Goal: Check status: Check status

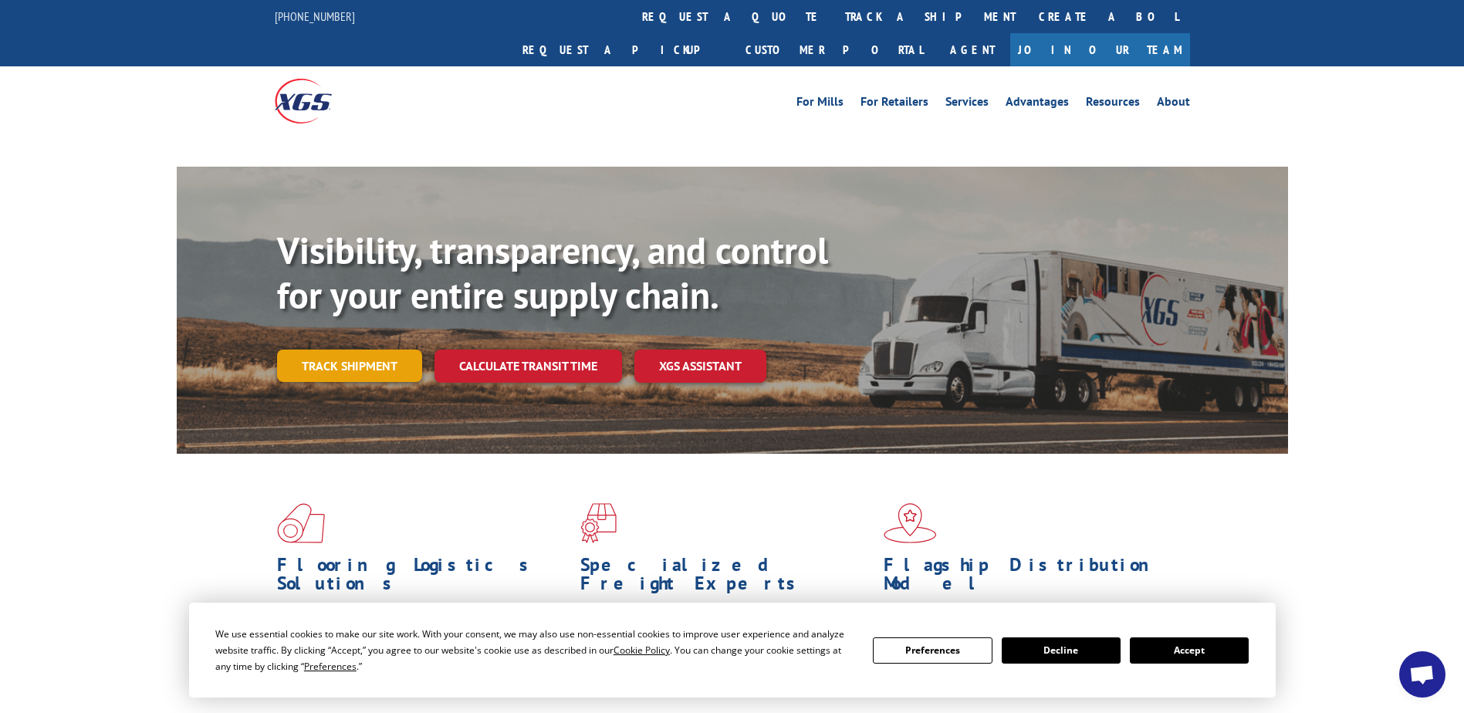
click at [363, 350] on link "Track shipment" at bounding box center [349, 366] width 145 height 32
click at [358, 350] on link "Track shipment" at bounding box center [349, 366] width 145 height 32
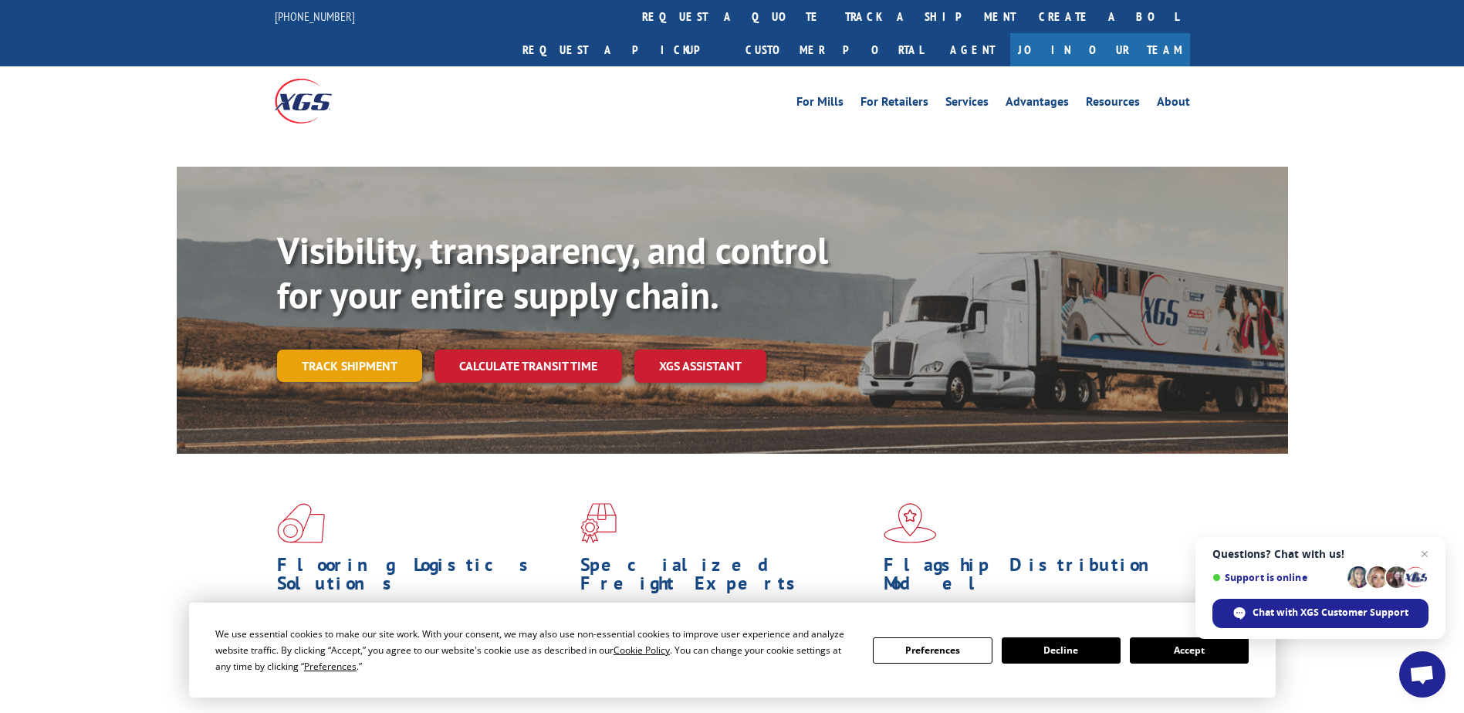
click at [356, 350] on link "Track shipment" at bounding box center [349, 366] width 145 height 32
click at [1158, 651] on button "Accept" at bounding box center [1189, 650] width 119 height 26
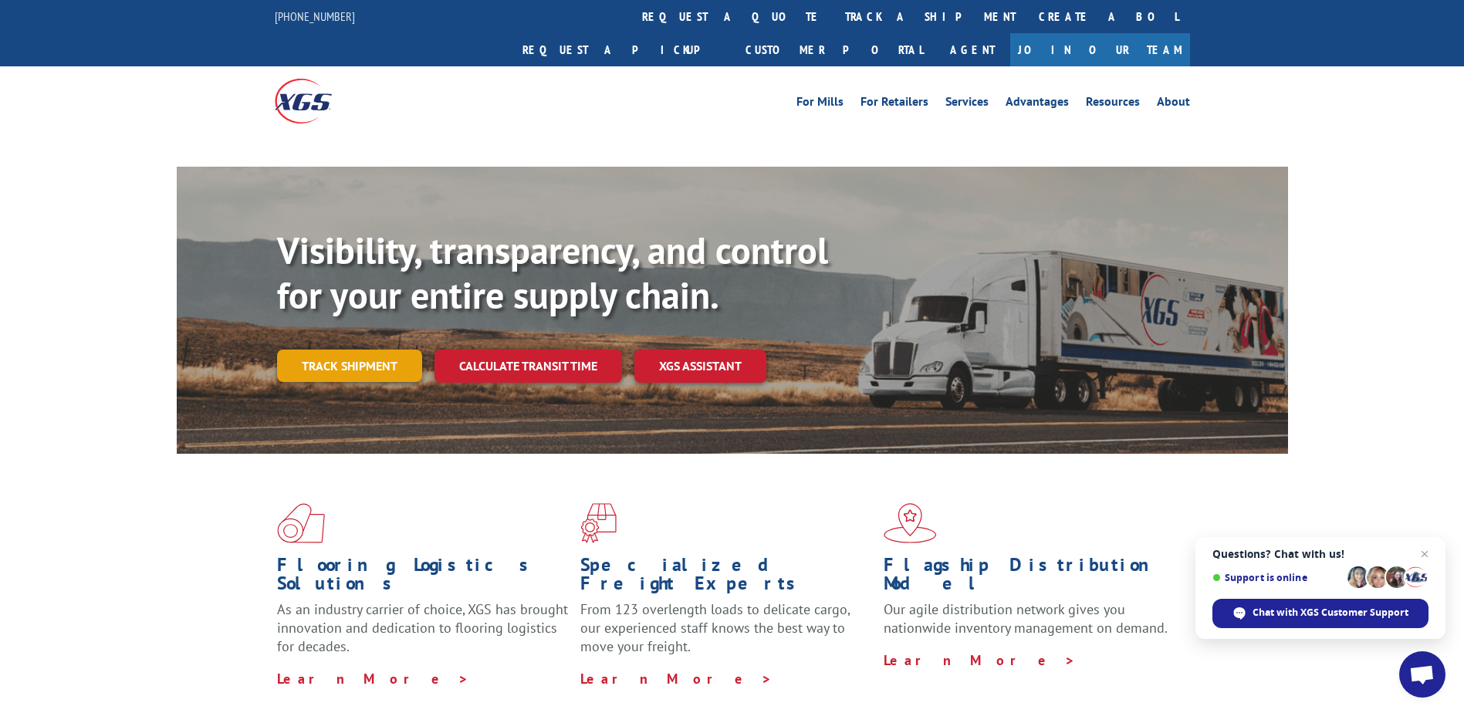
click at [333, 350] on link "Track shipment" at bounding box center [349, 366] width 145 height 32
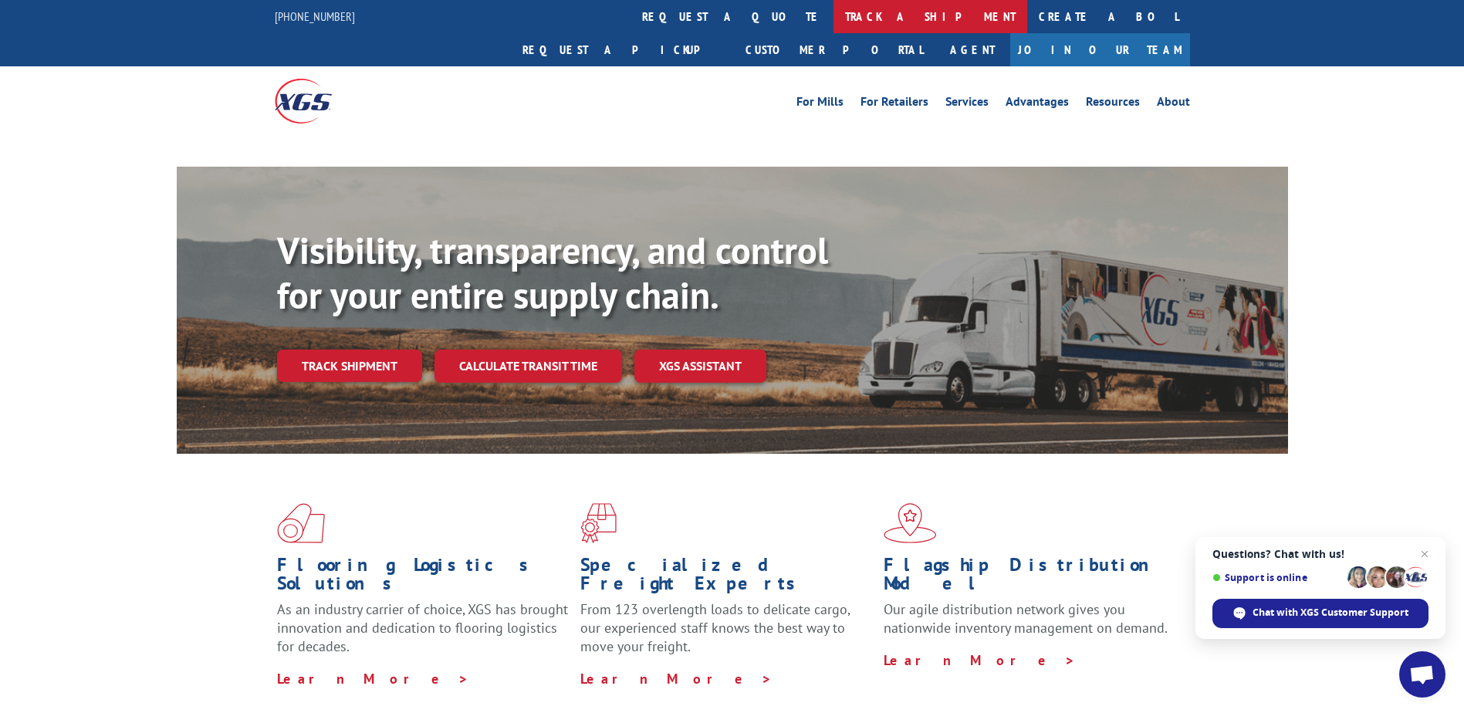
click at [833, 19] on link "track a shipment" at bounding box center [930, 16] width 194 height 33
click at [833, 25] on link "track a shipment" at bounding box center [930, 16] width 194 height 33
click at [833, 15] on link "track a shipment" at bounding box center [930, 16] width 194 height 33
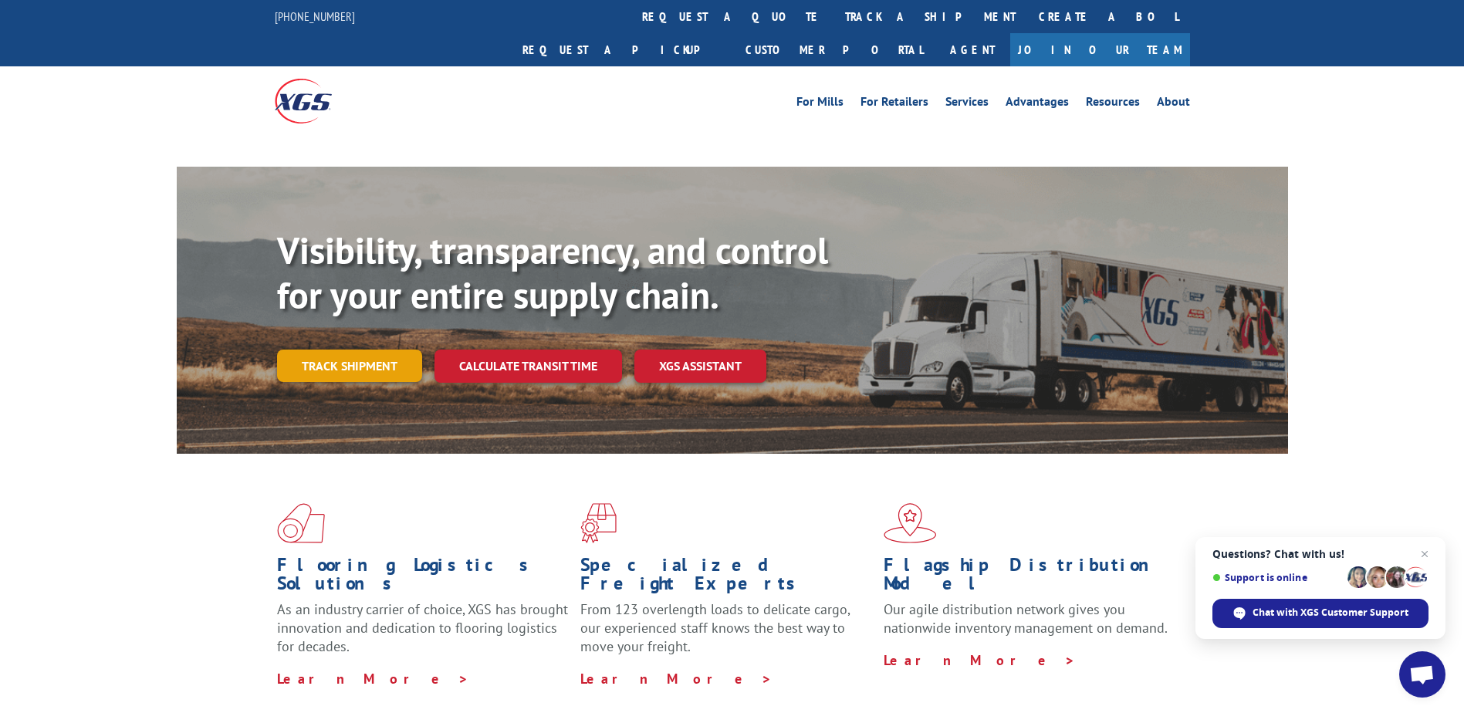
click at [336, 350] on link "Track shipment" at bounding box center [349, 366] width 145 height 32
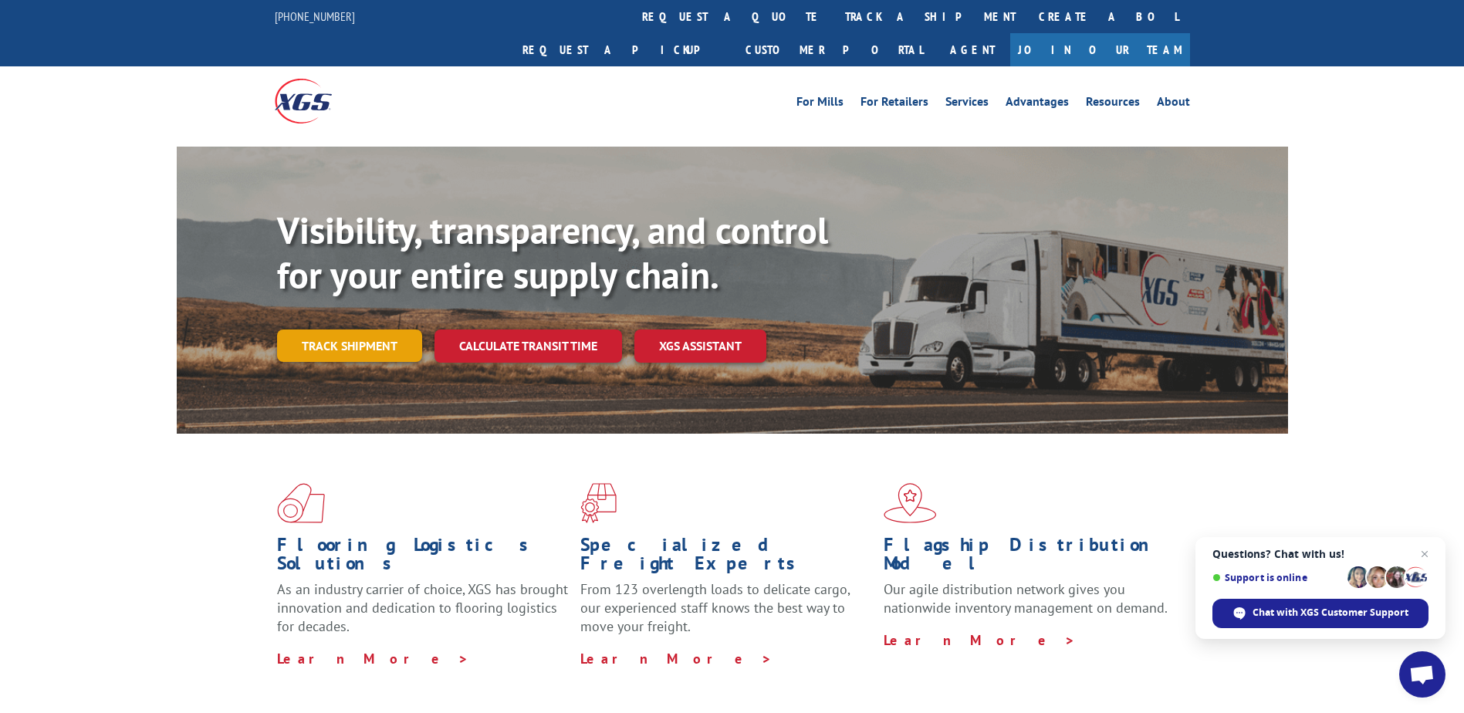
click at [396, 330] on link "Track shipment" at bounding box center [349, 346] width 145 height 32
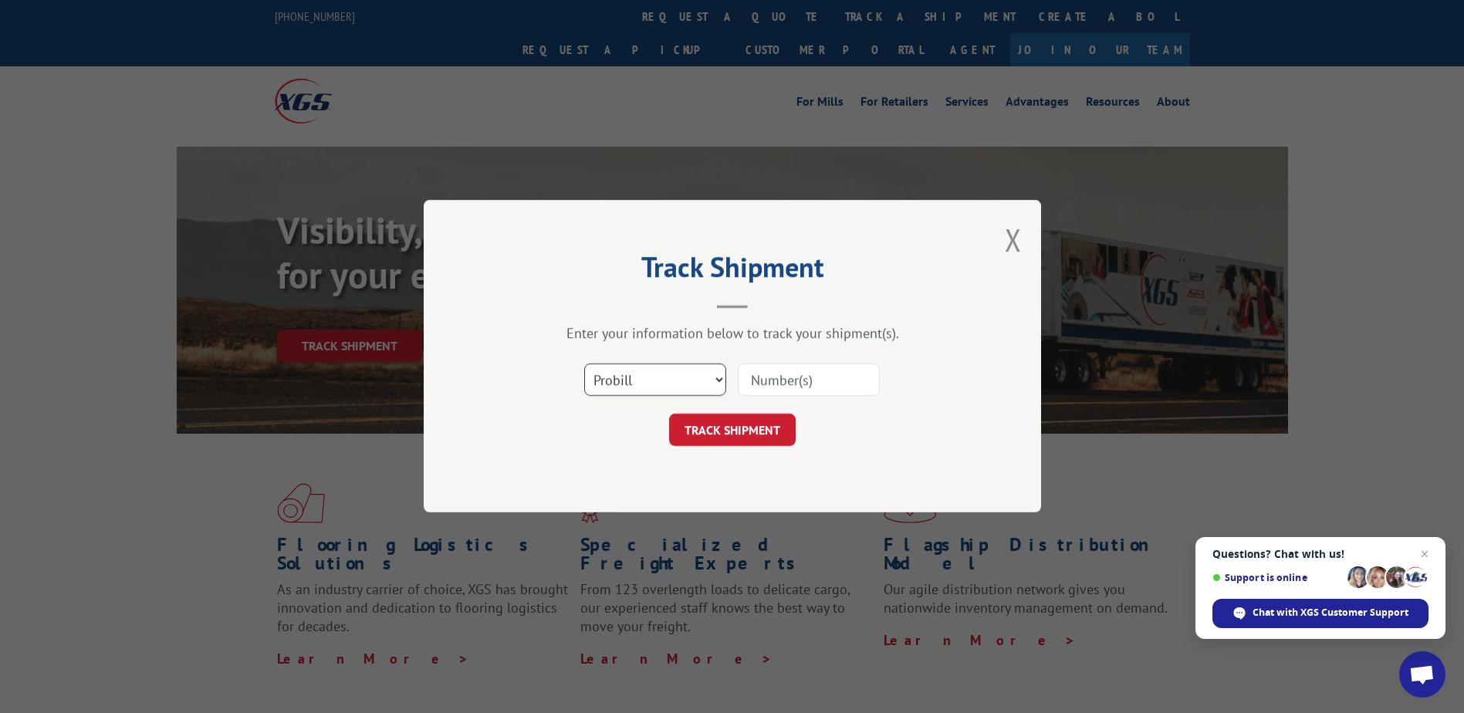
click at [705, 391] on select "Select category... Probill BOL PO" at bounding box center [655, 380] width 142 height 32
select select "bol"
click at [584, 364] on select "Select category... Probill BOL PO" at bounding box center [655, 380] width 142 height 32
click at [788, 379] on input at bounding box center [809, 380] width 142 height 32
type input "2854541"
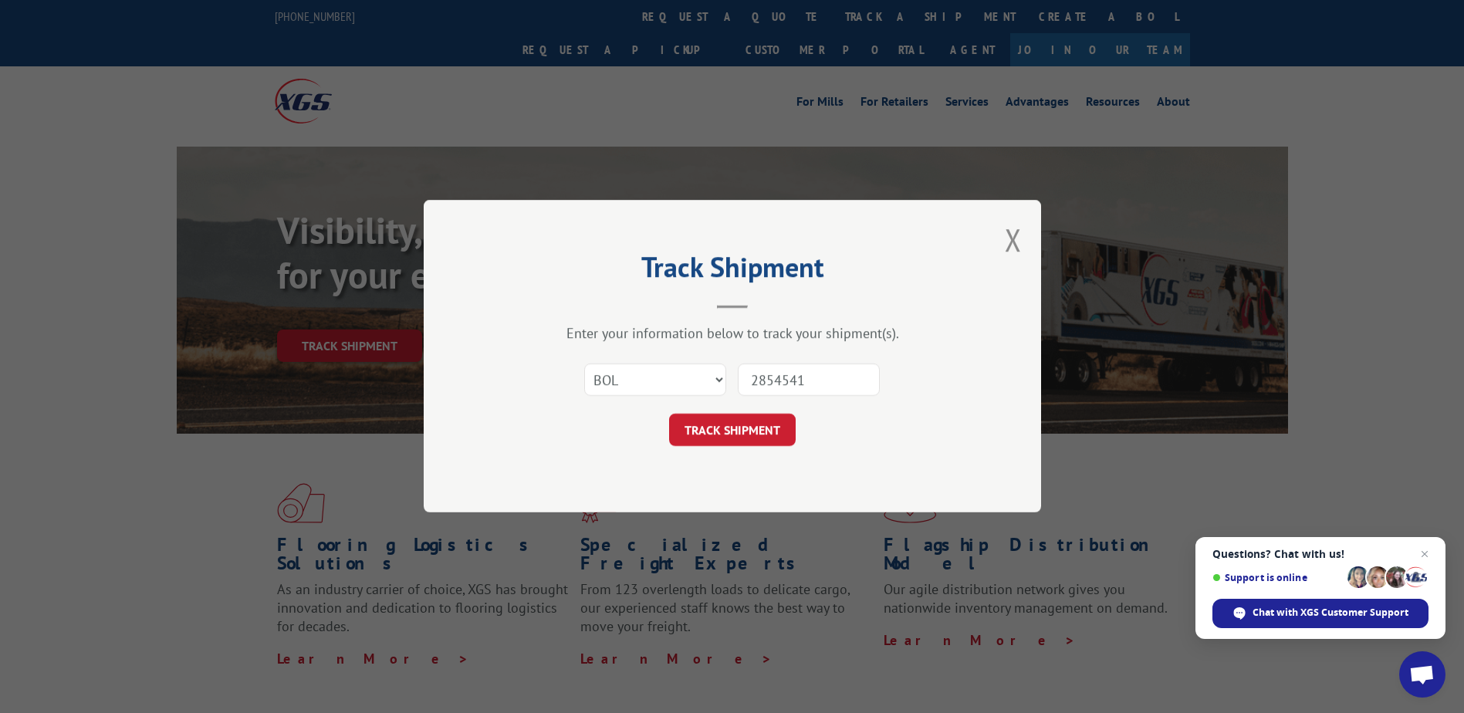
click button "TRACK SHIPMENT" at bounding box center [732, 430] width 127 height 32
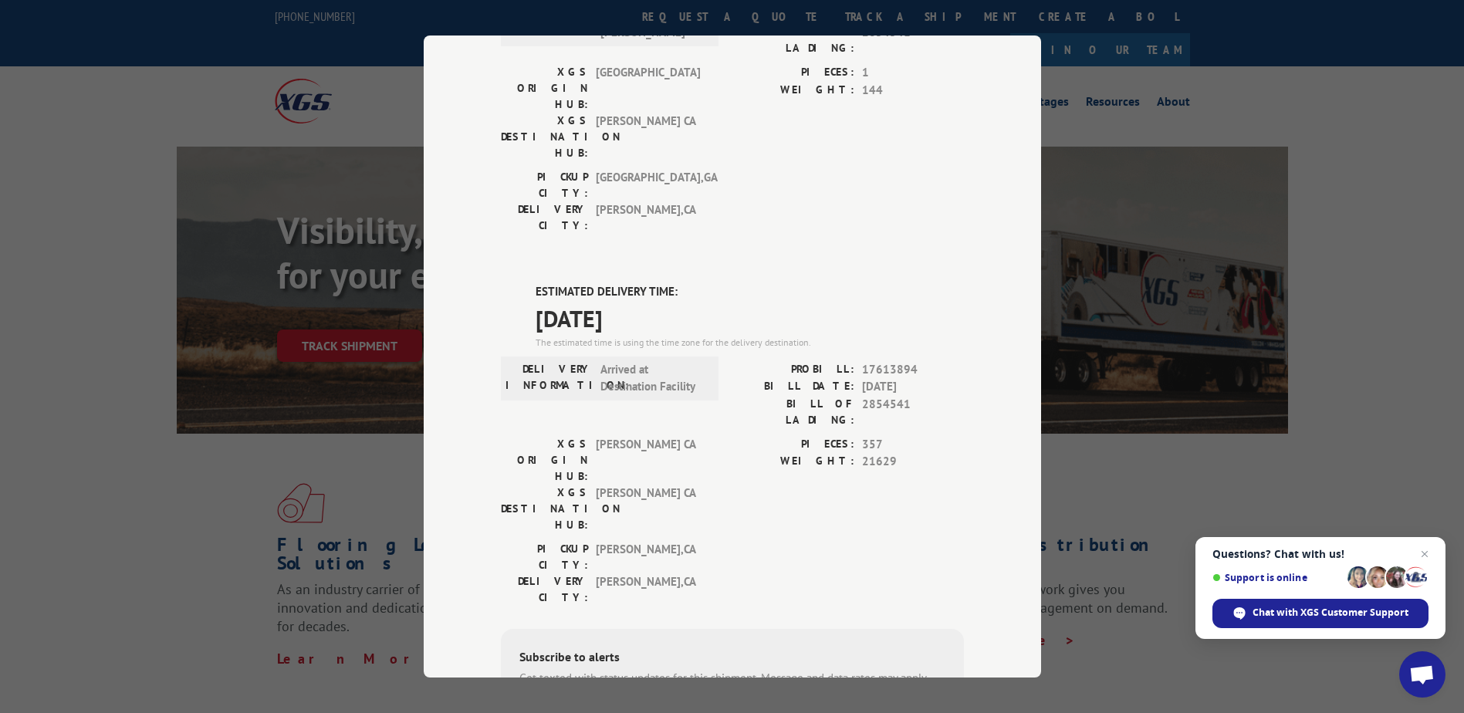
scroll to position [326, 0]
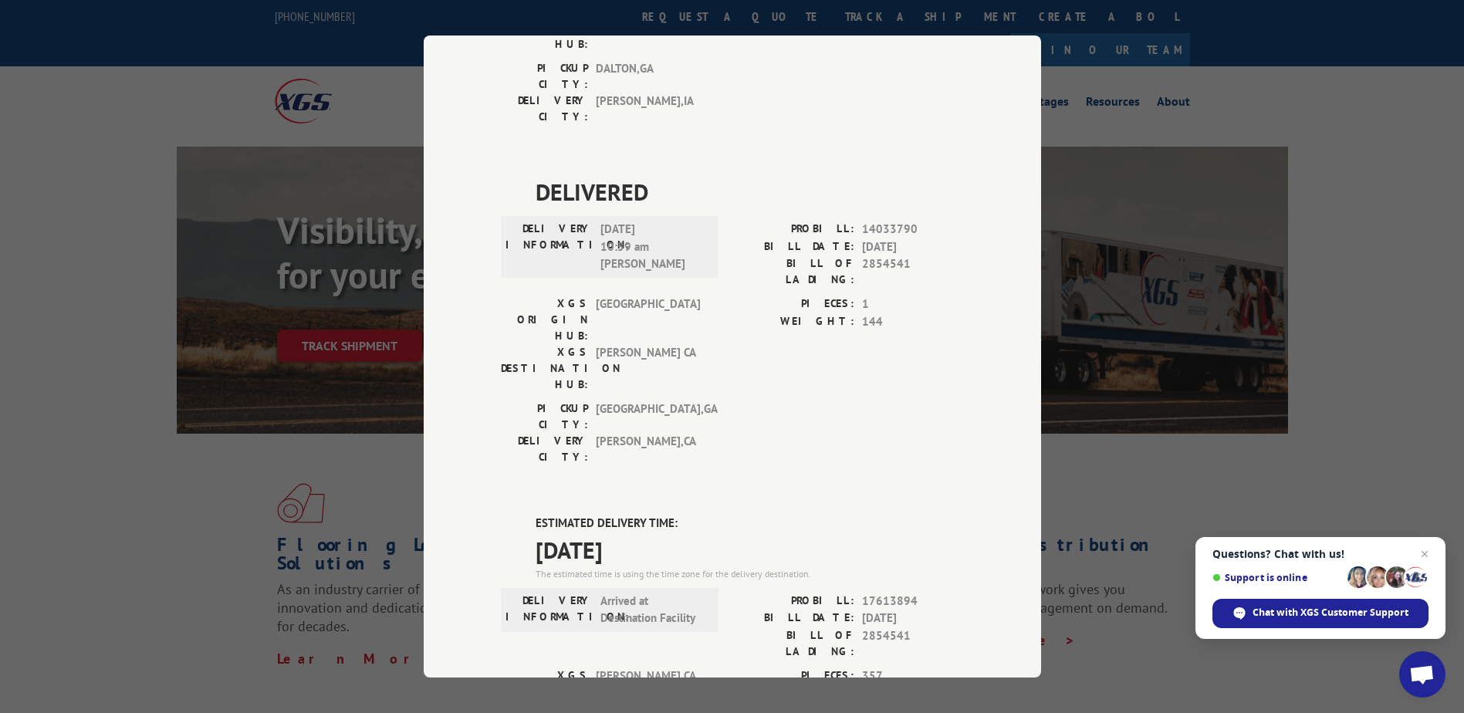
click at [1288, 93] on div "Track Shipment DELIVERED DELIVERY INFORMATION: 07/11/2022 04:40 pm CARSTENS PRO…" at bounding box center [732, 356] width 1464 height 713
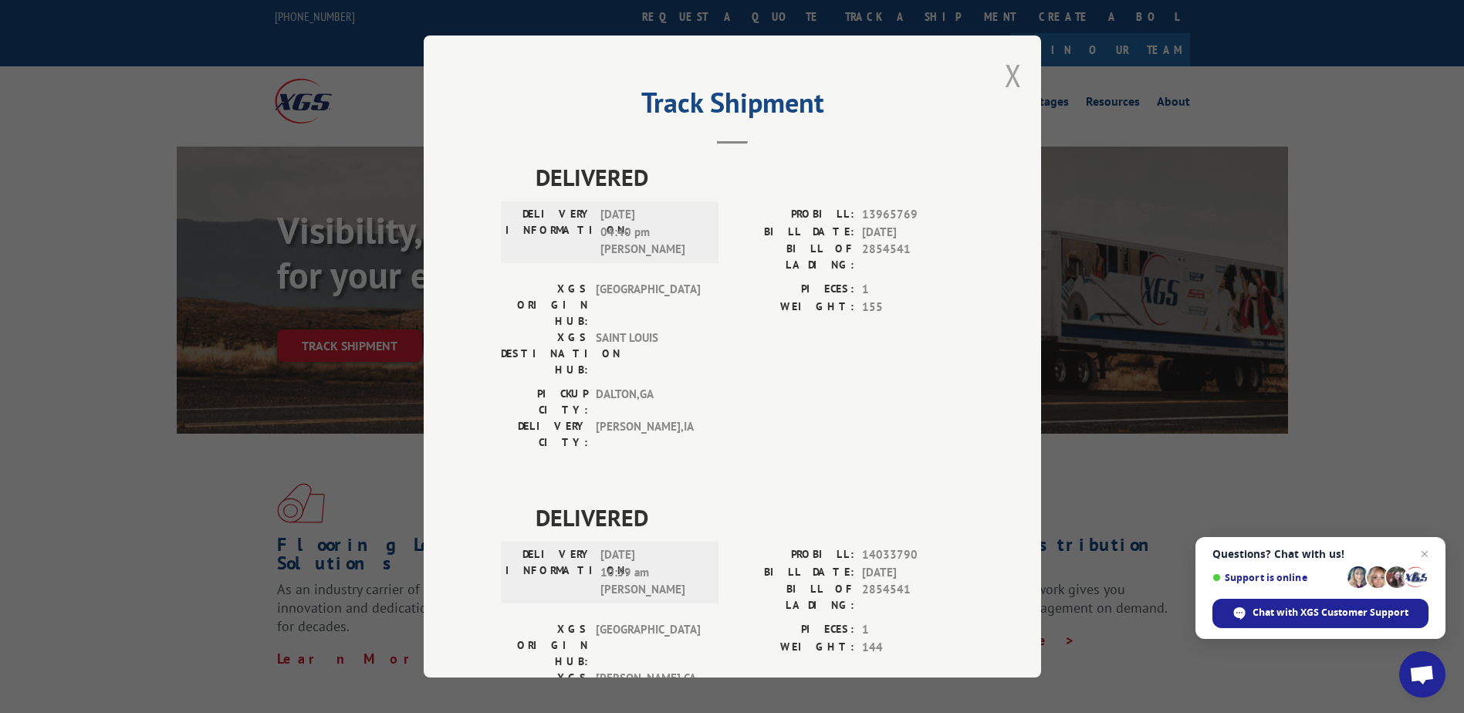
click at [1006, 73] on button "Close modal" at bounding box center [1013, 75] width 17 height 41
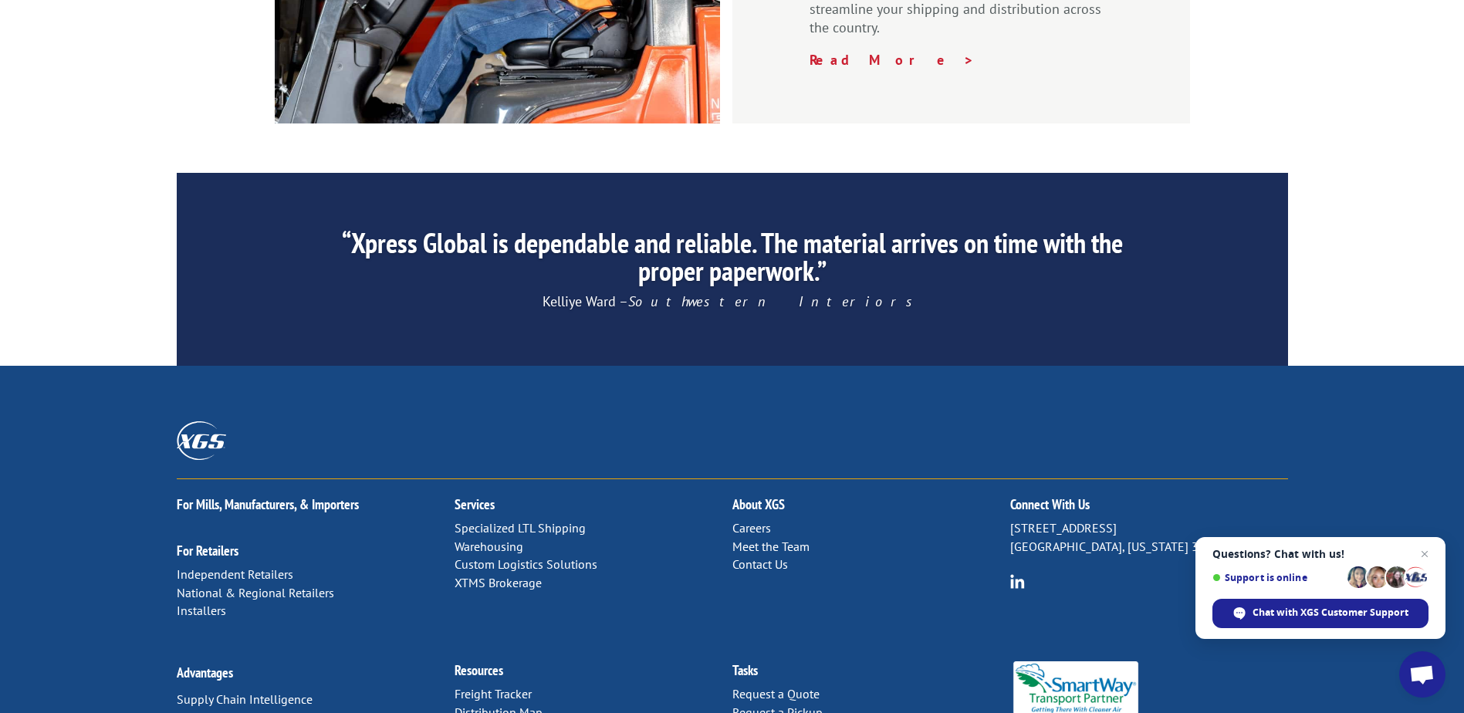
scroll to position [2341, 0]
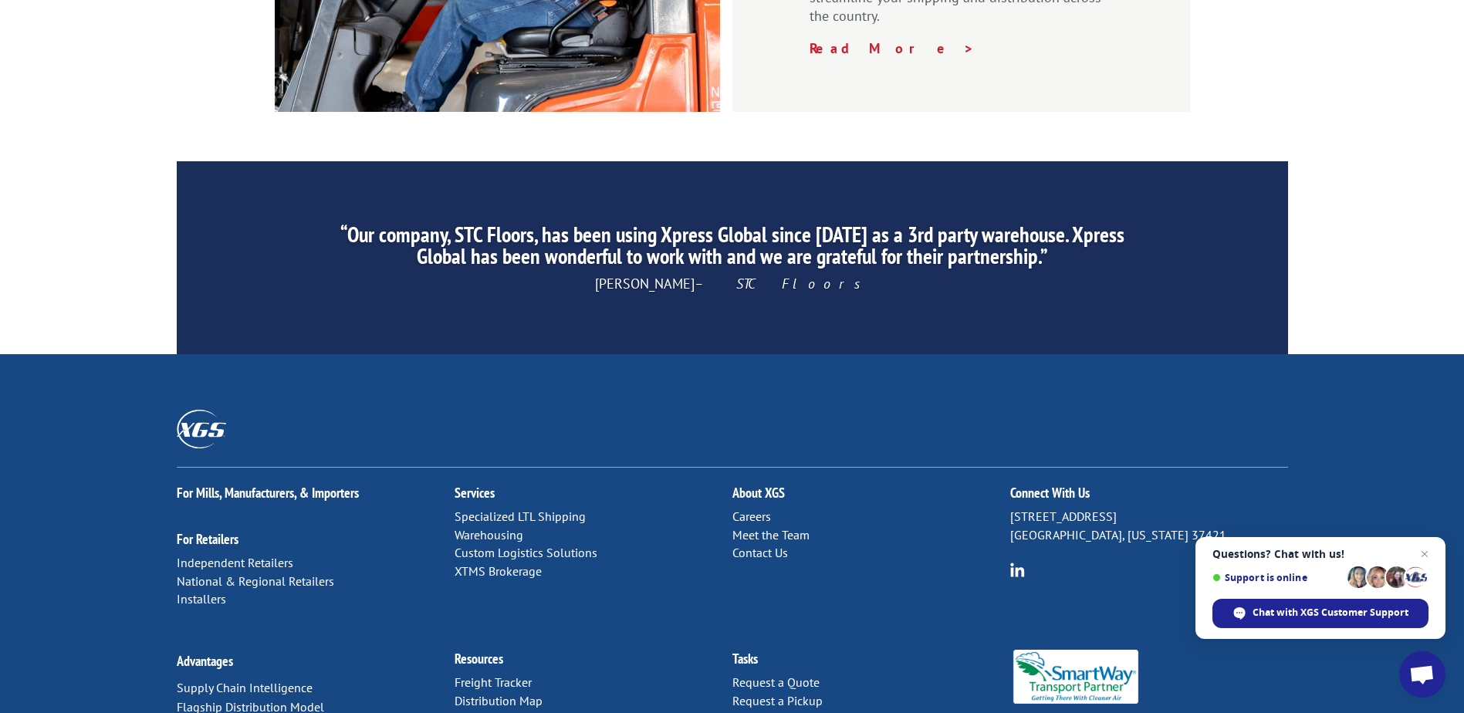
click at [537, 693] on link "Distribution Map" at bounding box center [499, 700] width 88 height 15
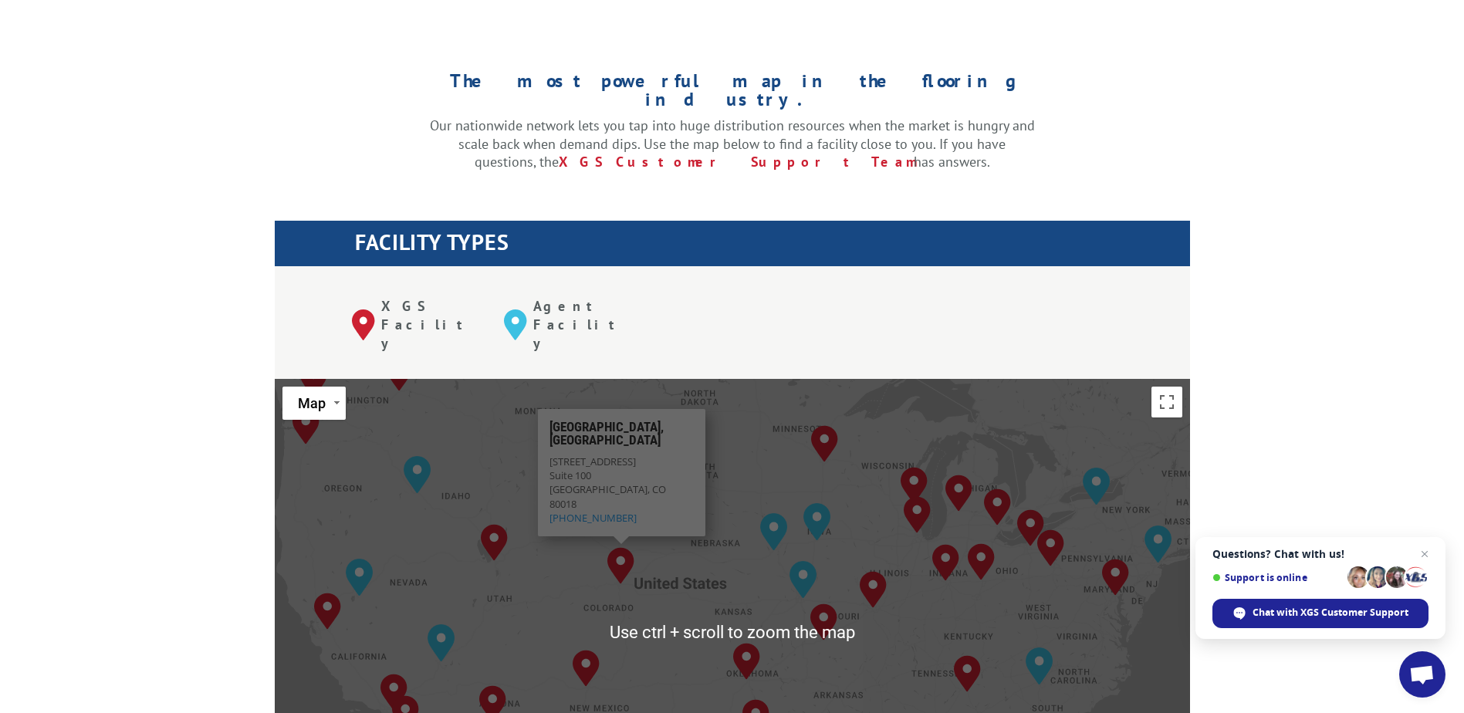
scroll to position [463, 0]
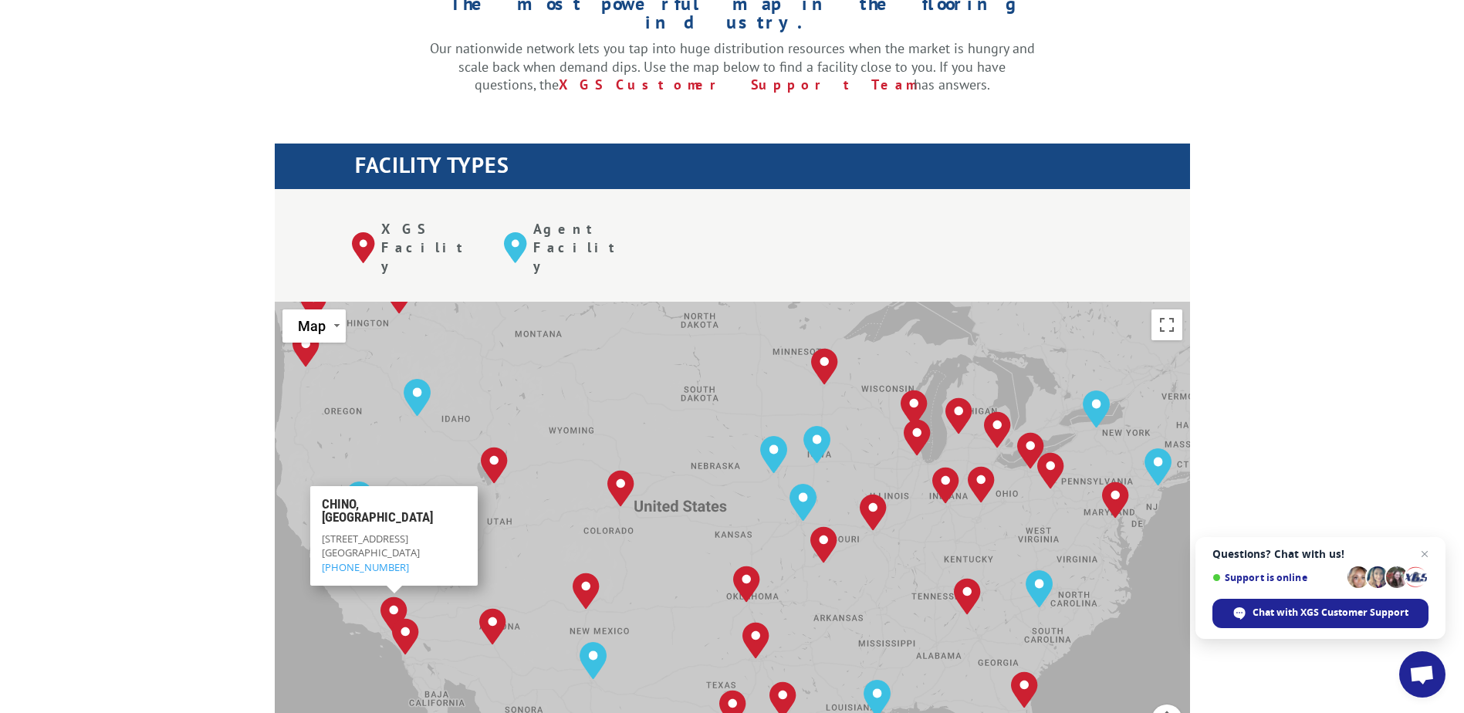
click at [310, 407] on div "[GEOGRAPHIC_DATA], [GEOGRAPHIC_DATA] [GEOGRAPHIC_DATA], [GEOGRAPHIC_DATA] [GEOG…" at bounding box center [732, 556] width 915 height 508
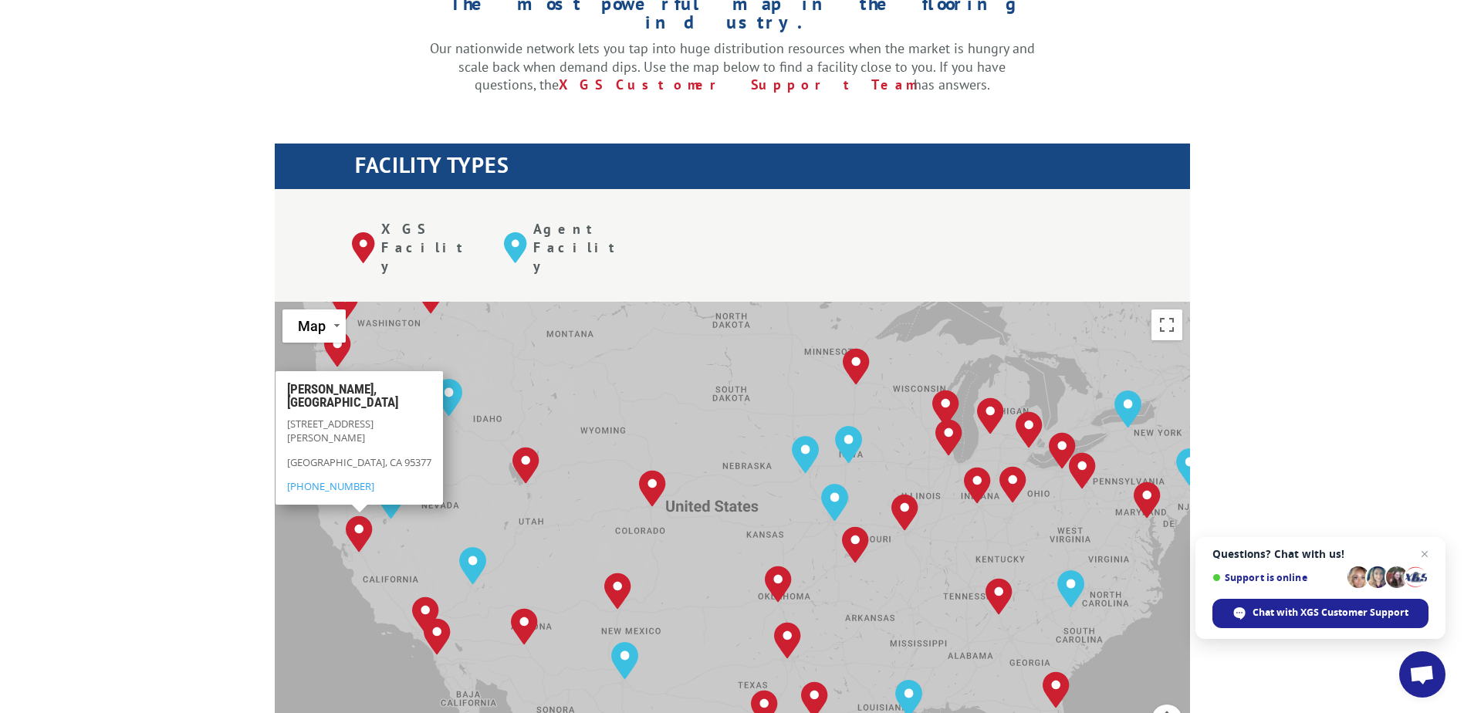
click at [363, 509] on img "Tracy, CA" at bounding box center [359, 533] width 39 height 49
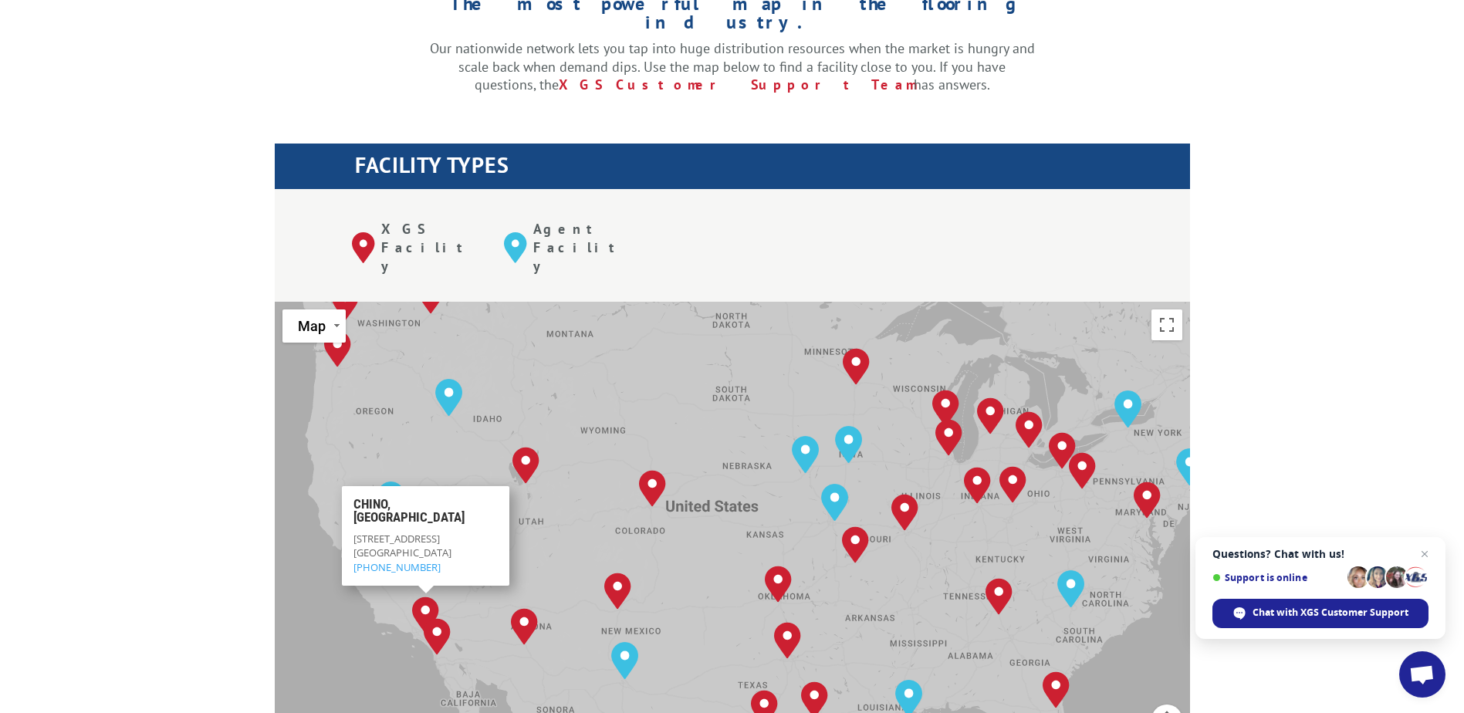
click at [333, 433] on div "[GEOGRAPHIC_DATA], [GEOGRAPHIC_DATA] [GEOGRAPHIC_DATA], [GEOGRAPHIC_DATA] [GEOG…" at bounding box center [732, 556] width 915 height 508
